Goal: Task Accomplishment & Management: Manage account settings

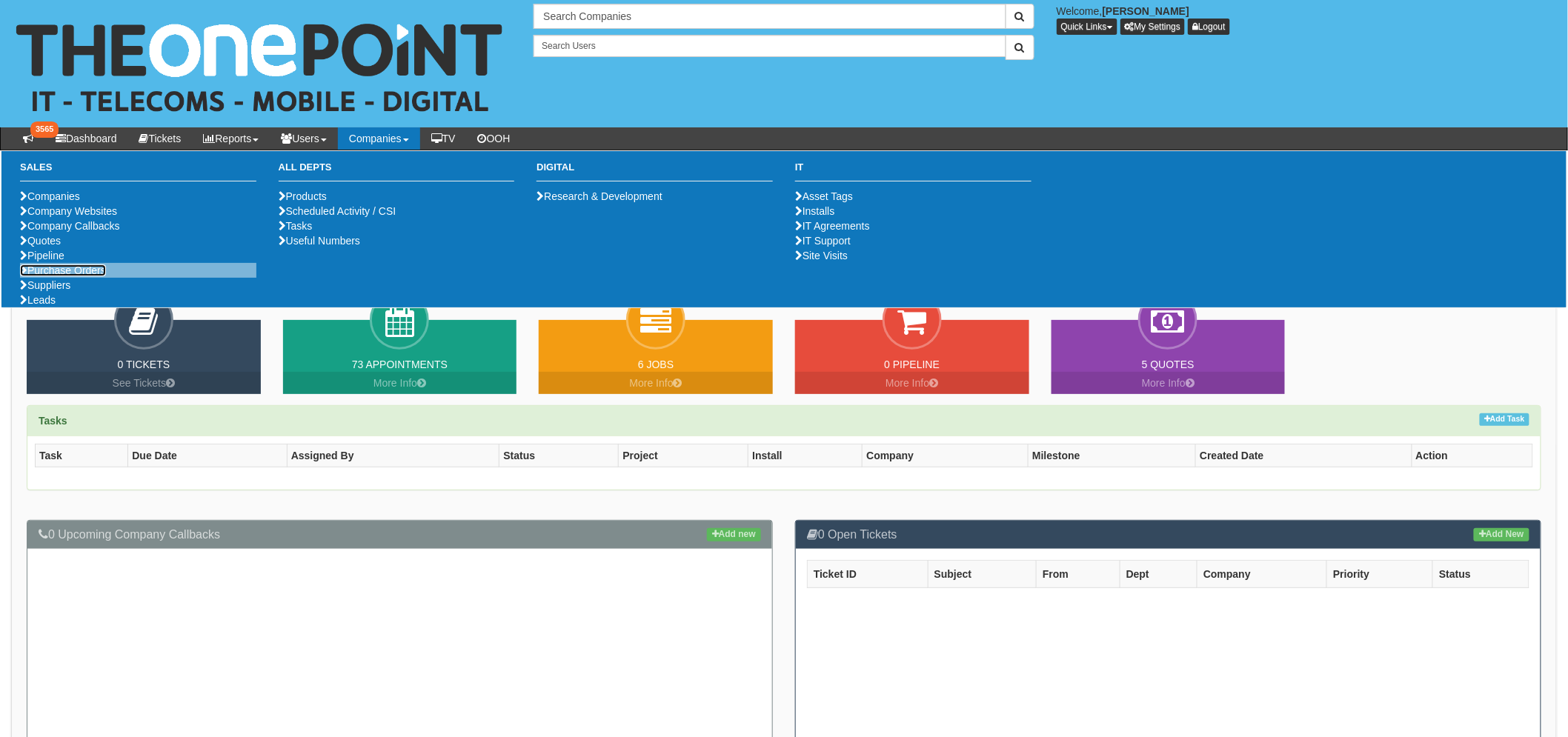
click at [82, 276] on link "Purchase Orders" at bounding box center [63, 270] width 86 height 12
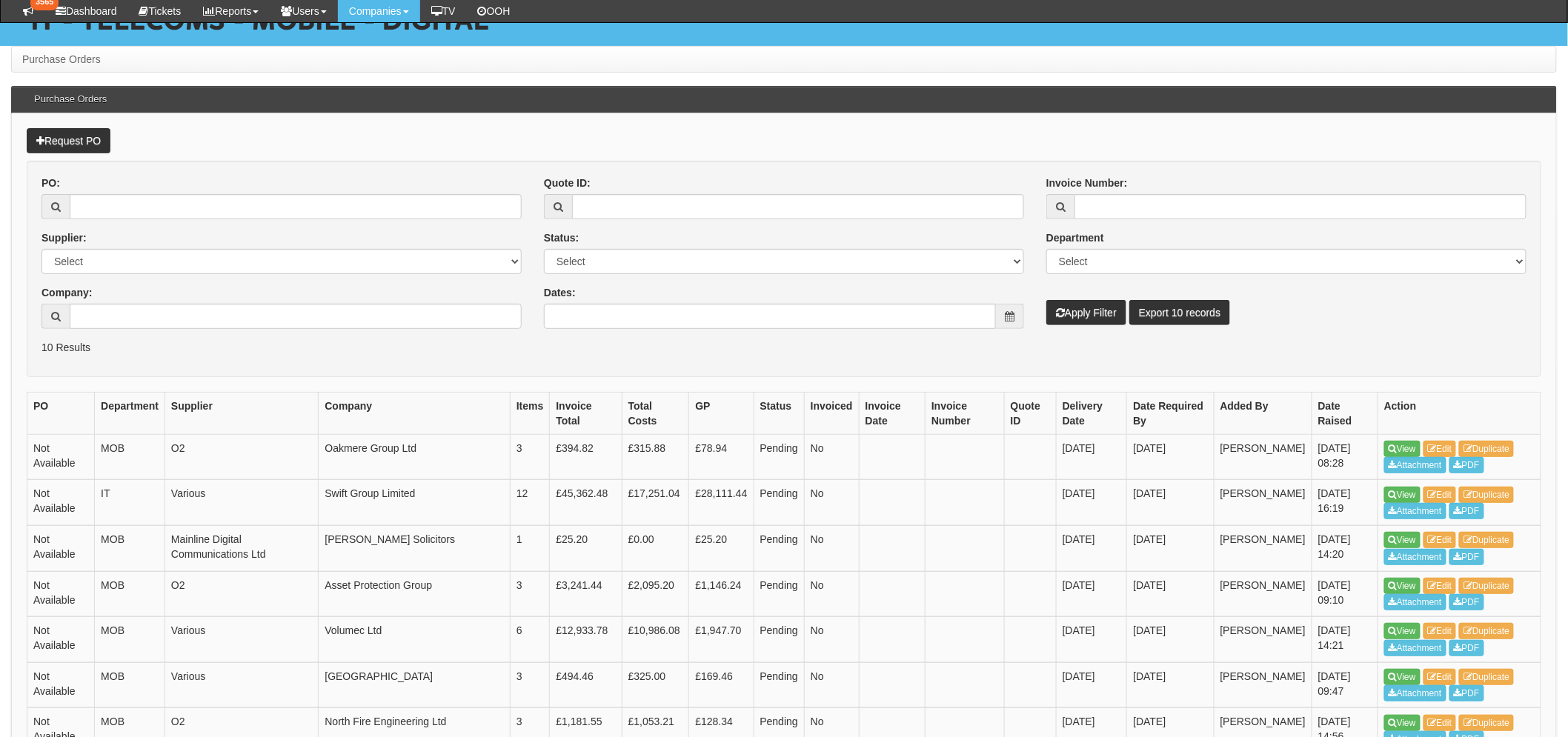
scroll to position [329, 0]
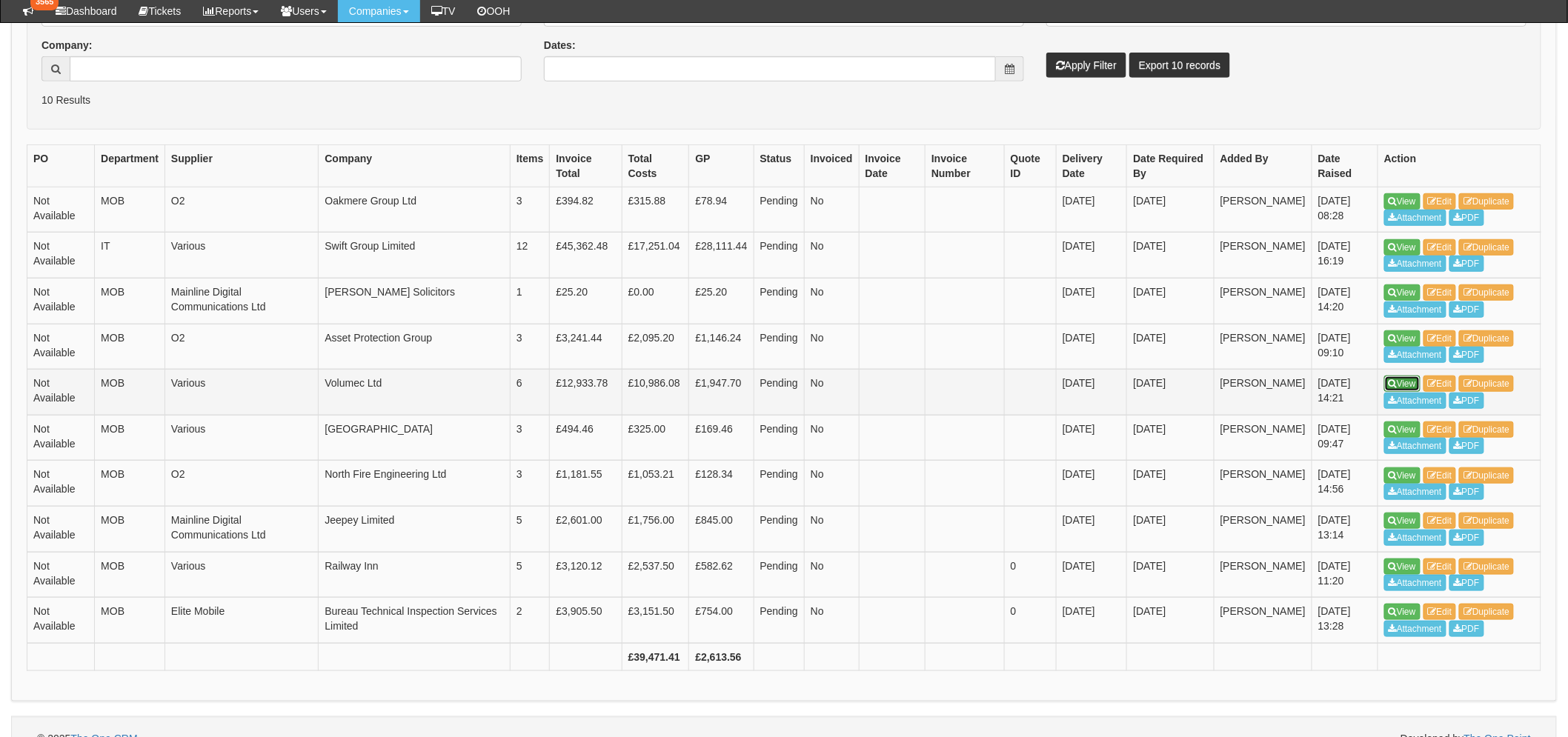
click at [1413, 378] on link "View" at bounding box center [1402, 384] width 36 height 17
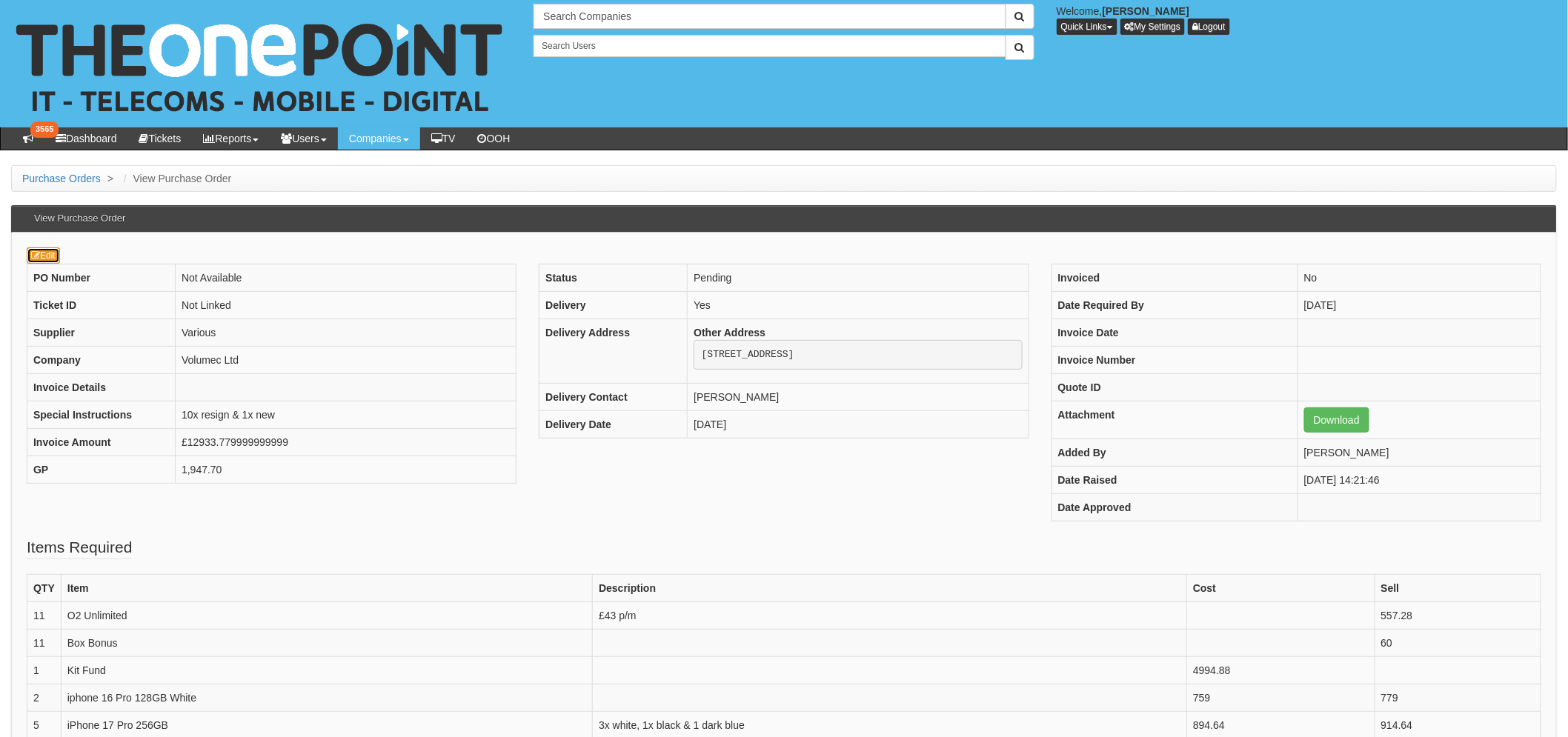
drag, startPoint x: 42, startPoint y: 255, endPoint x: 40, endPoint y: 247, distance: 8.2
click at [42, 255] on link "Edit" at bounding box center [43, 256] width 33 height 17
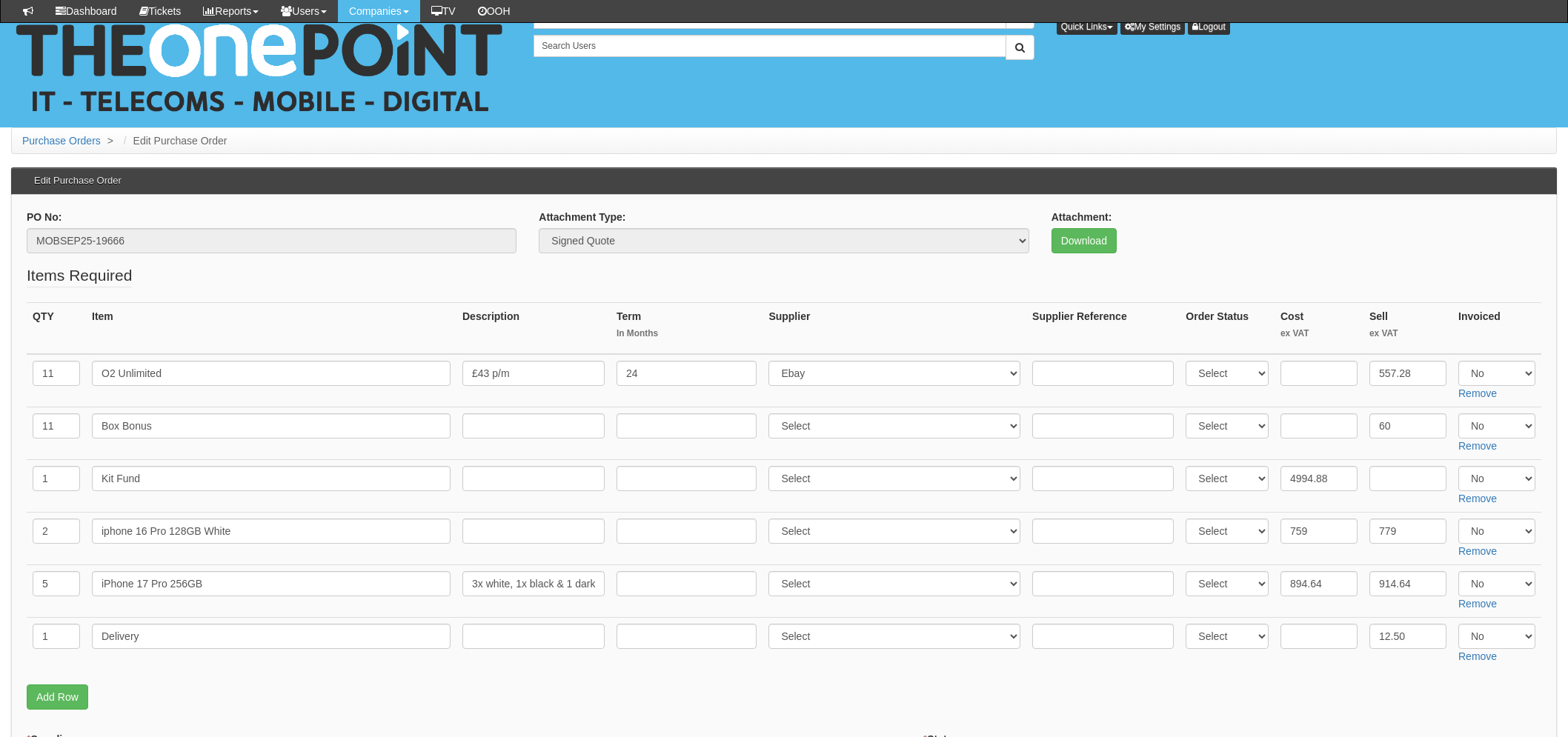
scroll to position [247, 0]
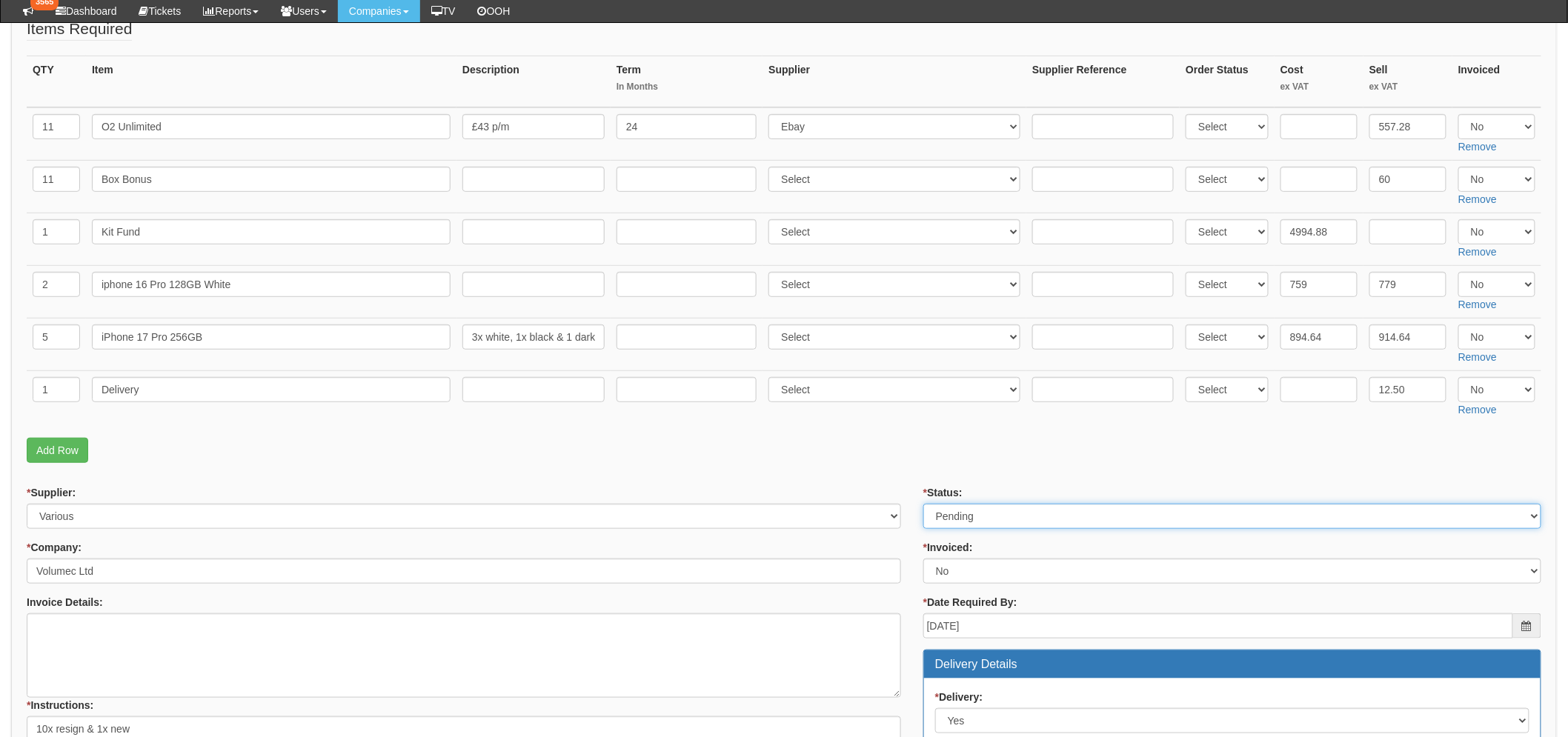
drag, startPoint x: 1045, startPoint y: 515, endPoint x: 1016, endPoint y: 523, distance: 30.1
click at [1045, 515] on select "Select Approved Completed Delivered Invoiced Ordered Ordered to site Part Order…" at bounding box center [1232, 516] width 619 height 25
select select "8"
click at [924, 504] on select "Select Approved Completed Delivered Invoiced Ordered Ordered to site Part Order…" at bounding box center [1232, 516] width 619 height 25
drag, startPoint x: 797, startPoint y: 442, endPoint x: 603, endPoint y: 469, distance: 195.9
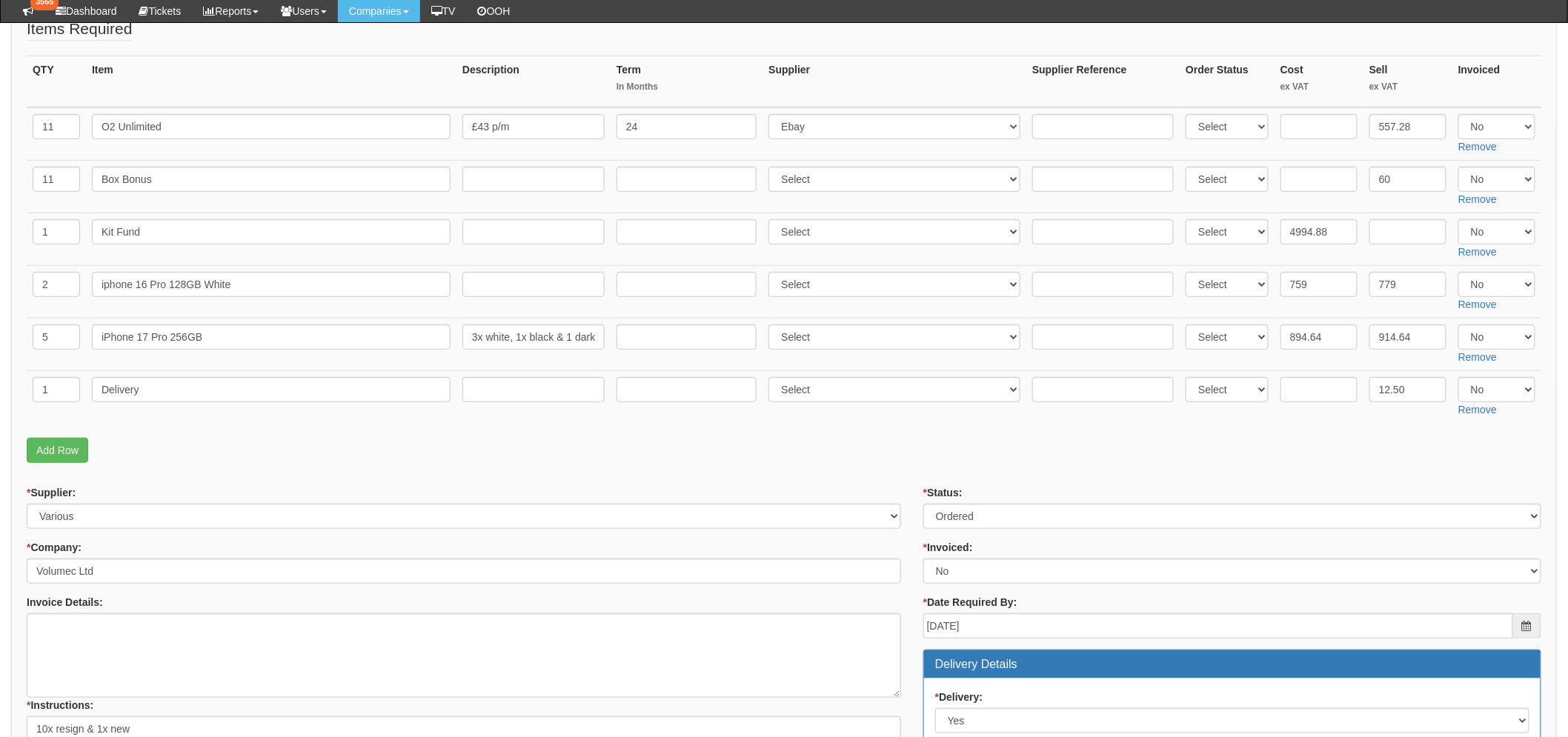
click at [797, 442] on p "Add Row" at bounding box center [784, 450] width 1515 height 25
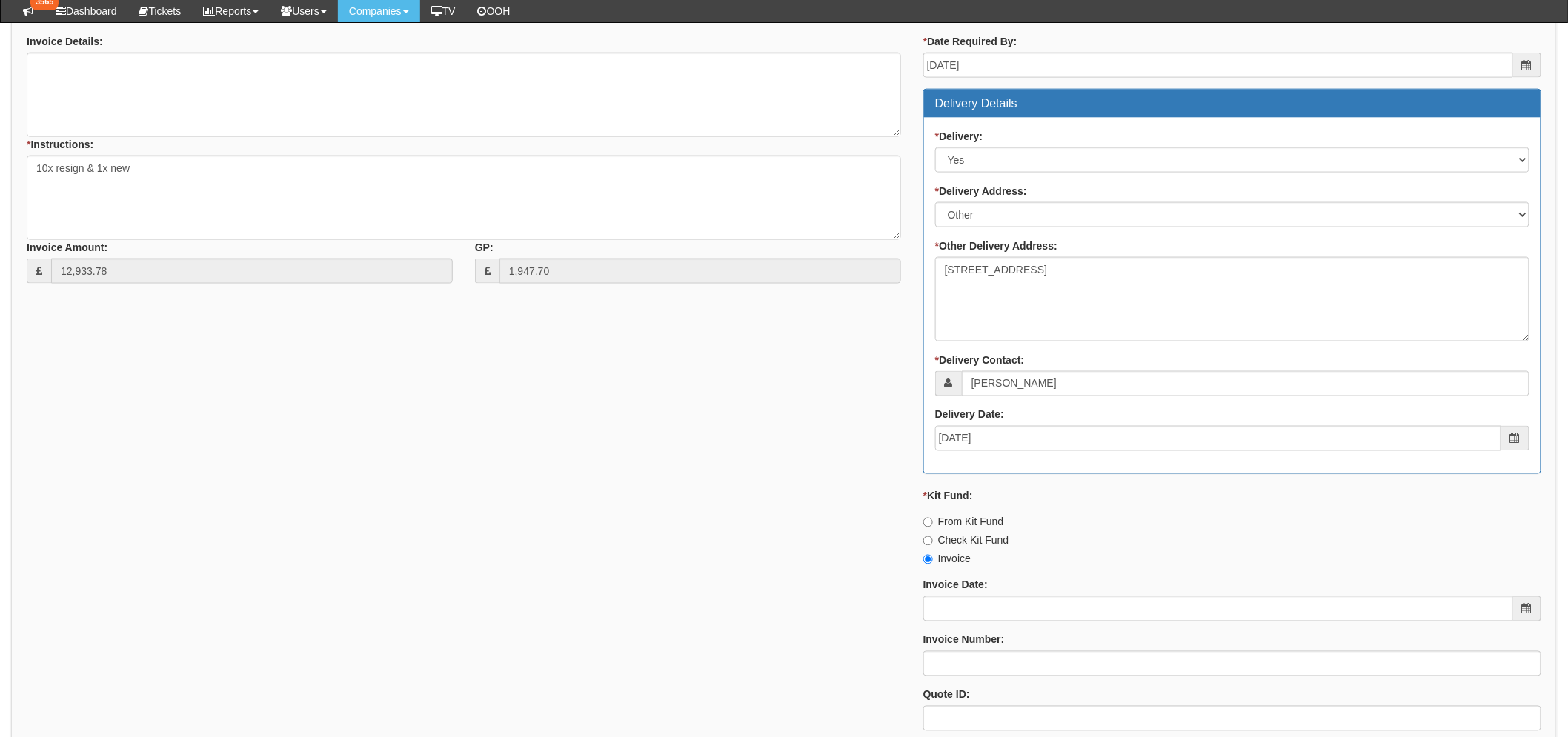
scroll to position [973, 0]
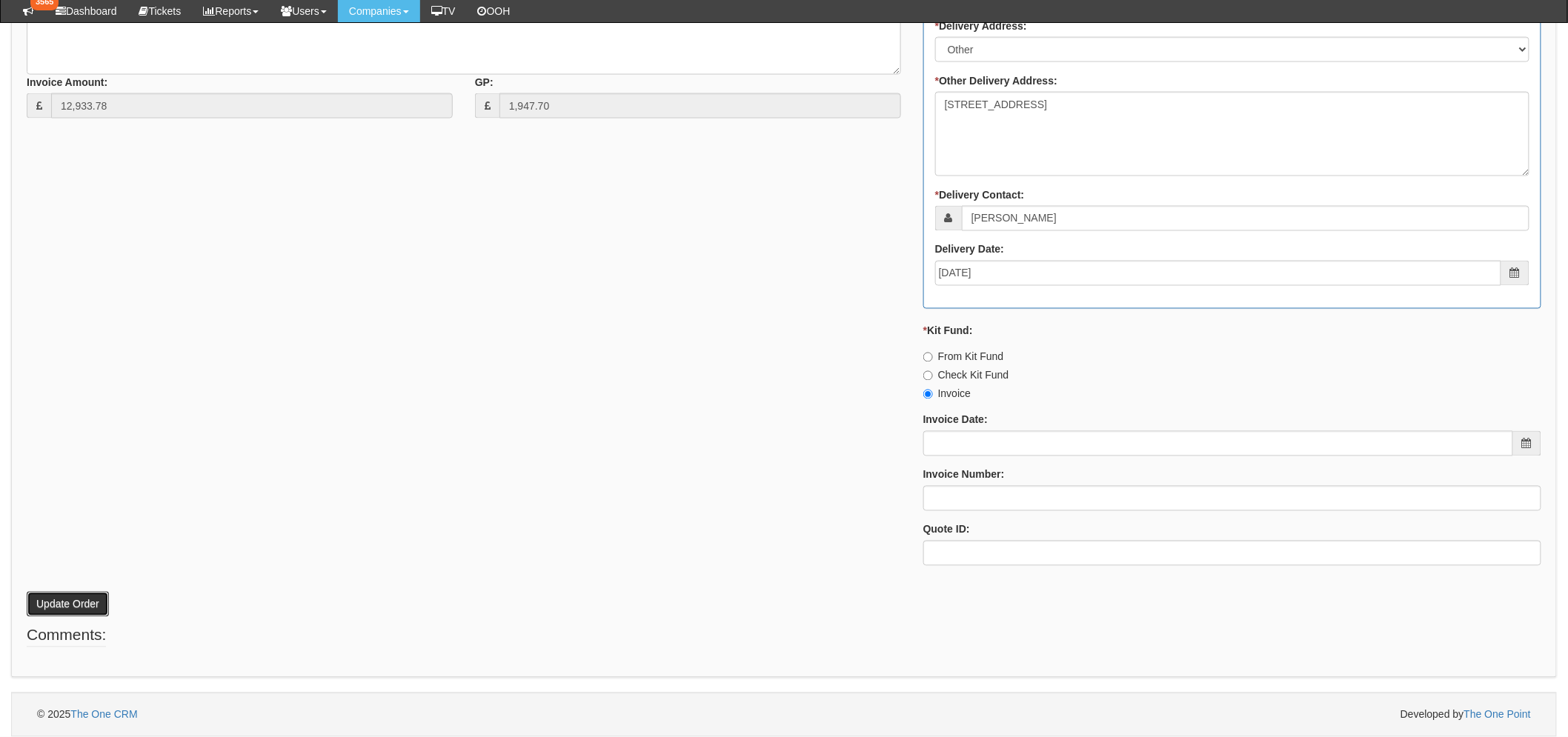
click at [43, 591] on button "Update Order" at bounding box center [67, 603] width 82 height 25
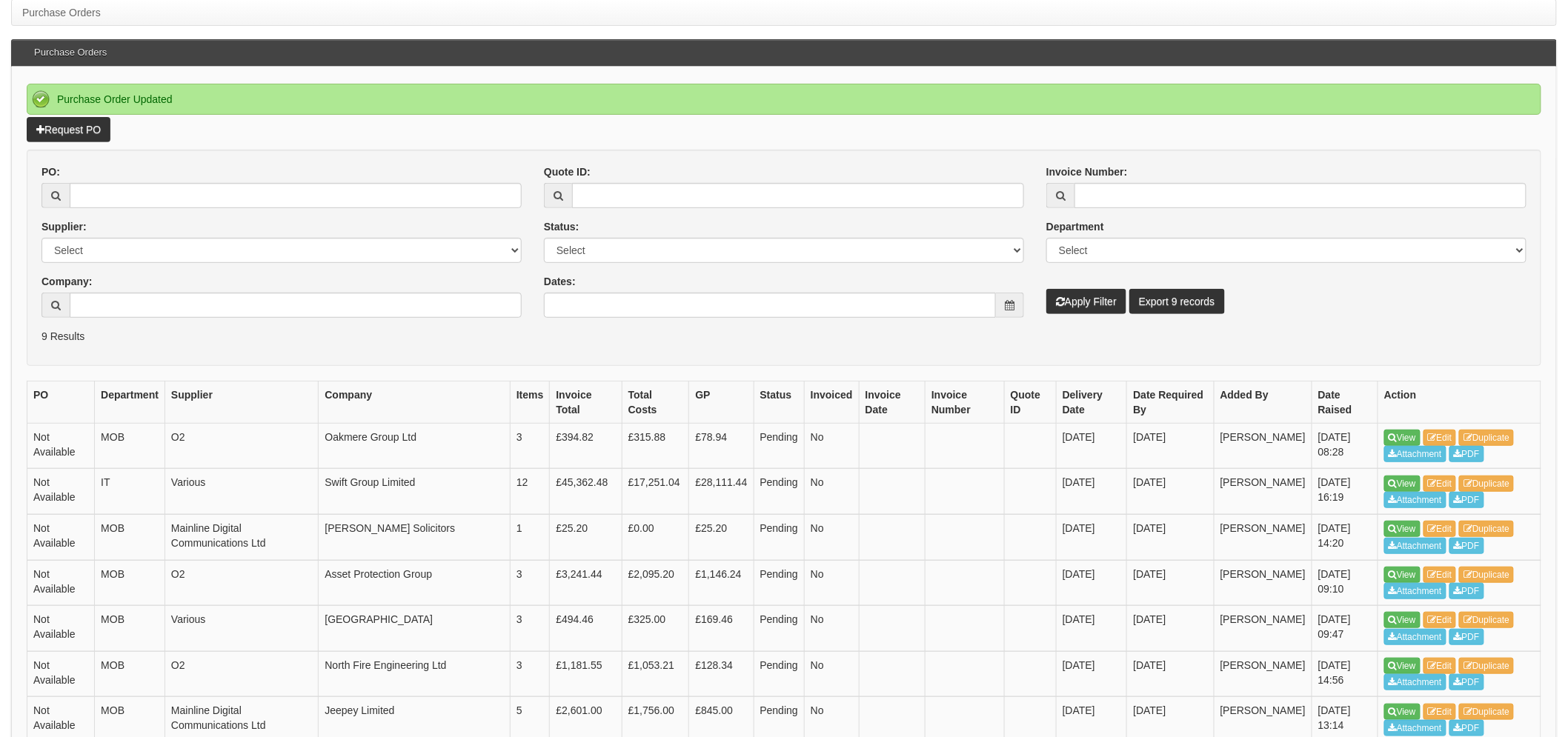
scroll to position [329, 0]
